Goal: Task Accomplishment & Management: Use online tool/utility

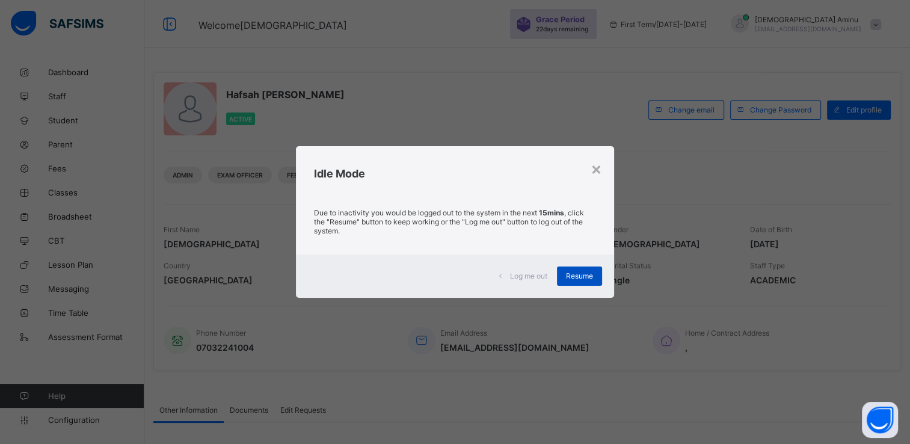
click at [583, 272] on span "Resume" at bounding box center [579, 275] width 27 height 9
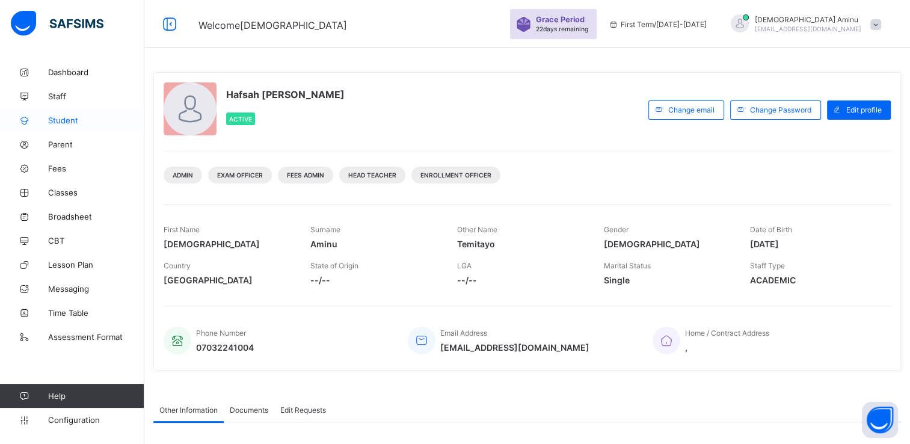
click at [64, 117] on span "Student" at bounding box center [96, 120] width 96 height 10
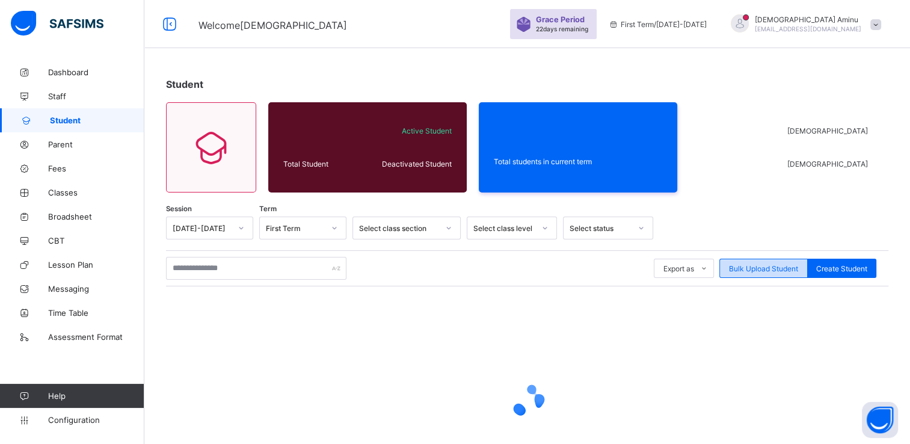
click at [771, 266] on span "Bulk Upload Student" at bounding box center [763, 268] width 69 height 9
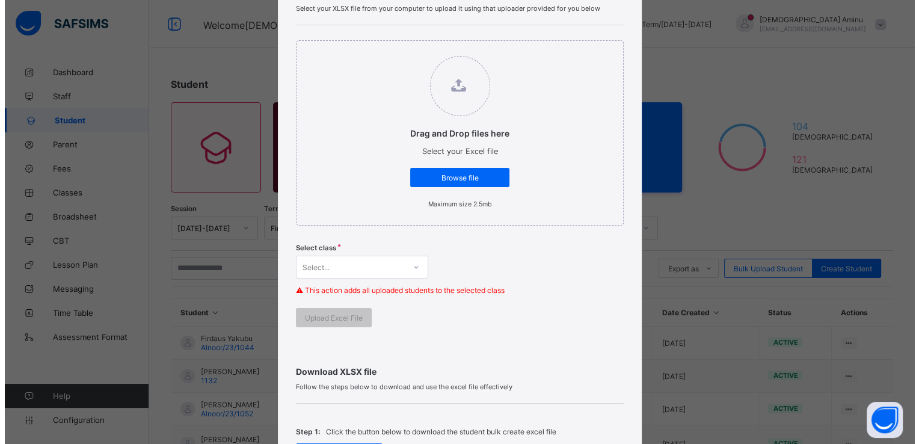
scroll to position [106, 0]
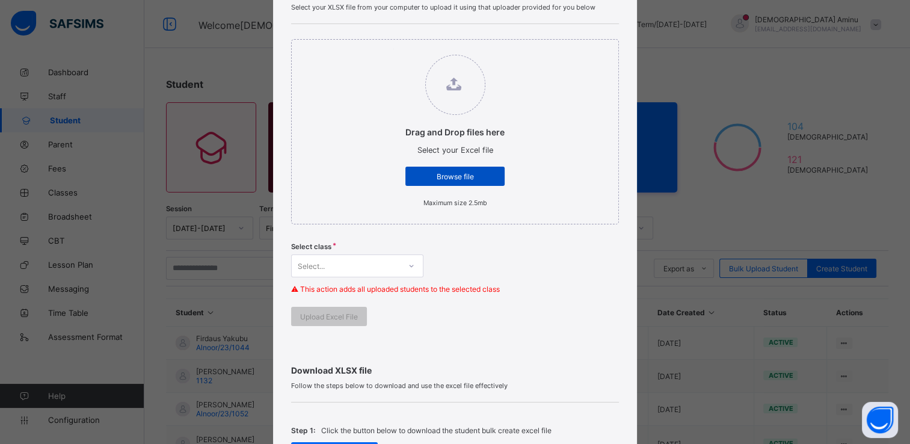
click at [426, 182] on div "Browse file" at bounding box center [454, 176] width 99 height 19
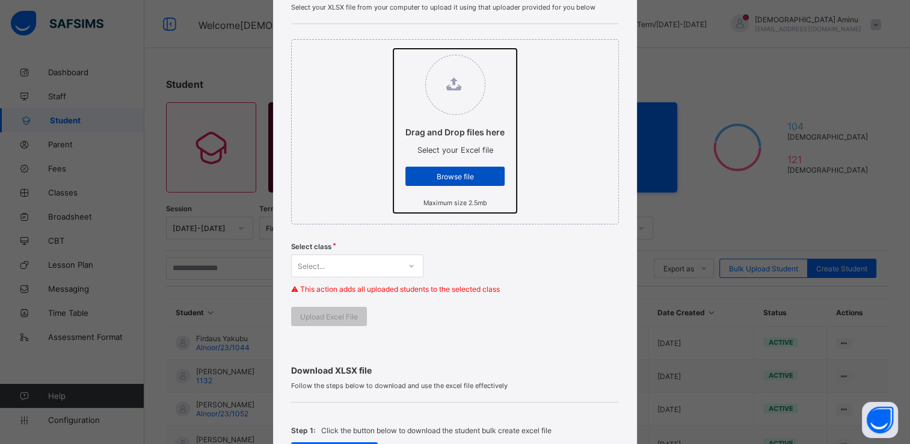
click at [393, 49] on input "Drag and Drop files here Select your Excel file Browse file Maximum size 2.5mb" at bounding box center [393, 49] width 0 height 0
type input "**********"
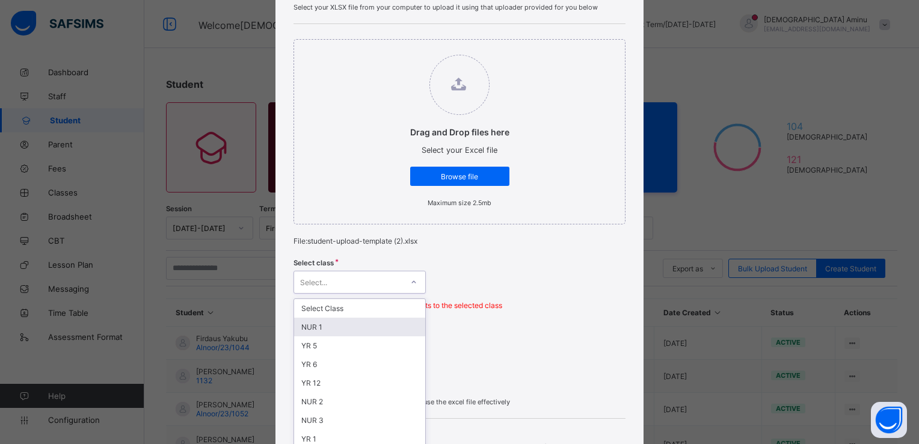
scroll to position [146, 0]
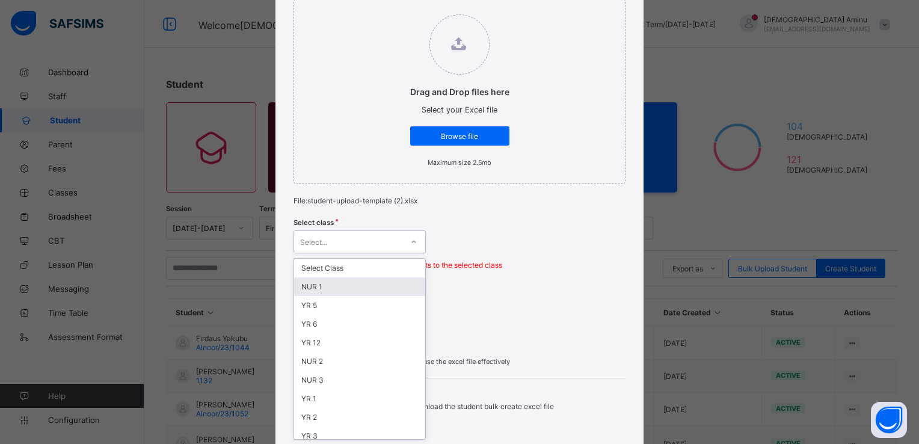
click at [411, 253] on div "option NUR 1 focused, 2 of 16. 16 results available. Use Up and Down to choose …" at bounding box center [359, 241] width 132 height 23
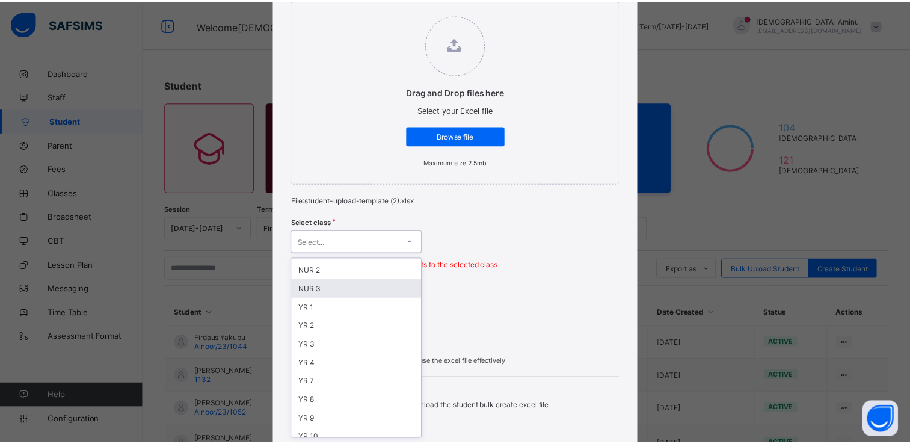
scroll to position [120, 0]
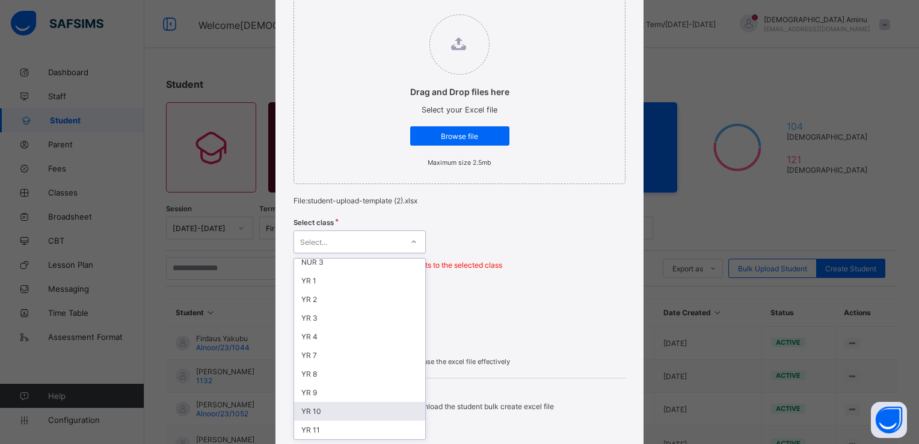
click at [320, 409] on div "YR 10" at bounding box center [359, 411] width 131 height 19
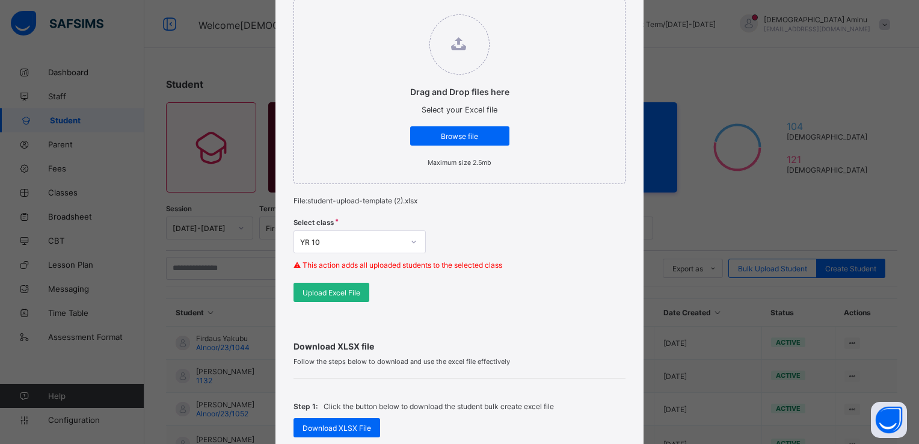
click at [319, 290] on span "Upload Excel File" at bounding box center [331, 292] width 58 height 9
